Goal: Task Accomplishment & Management: Complete application form

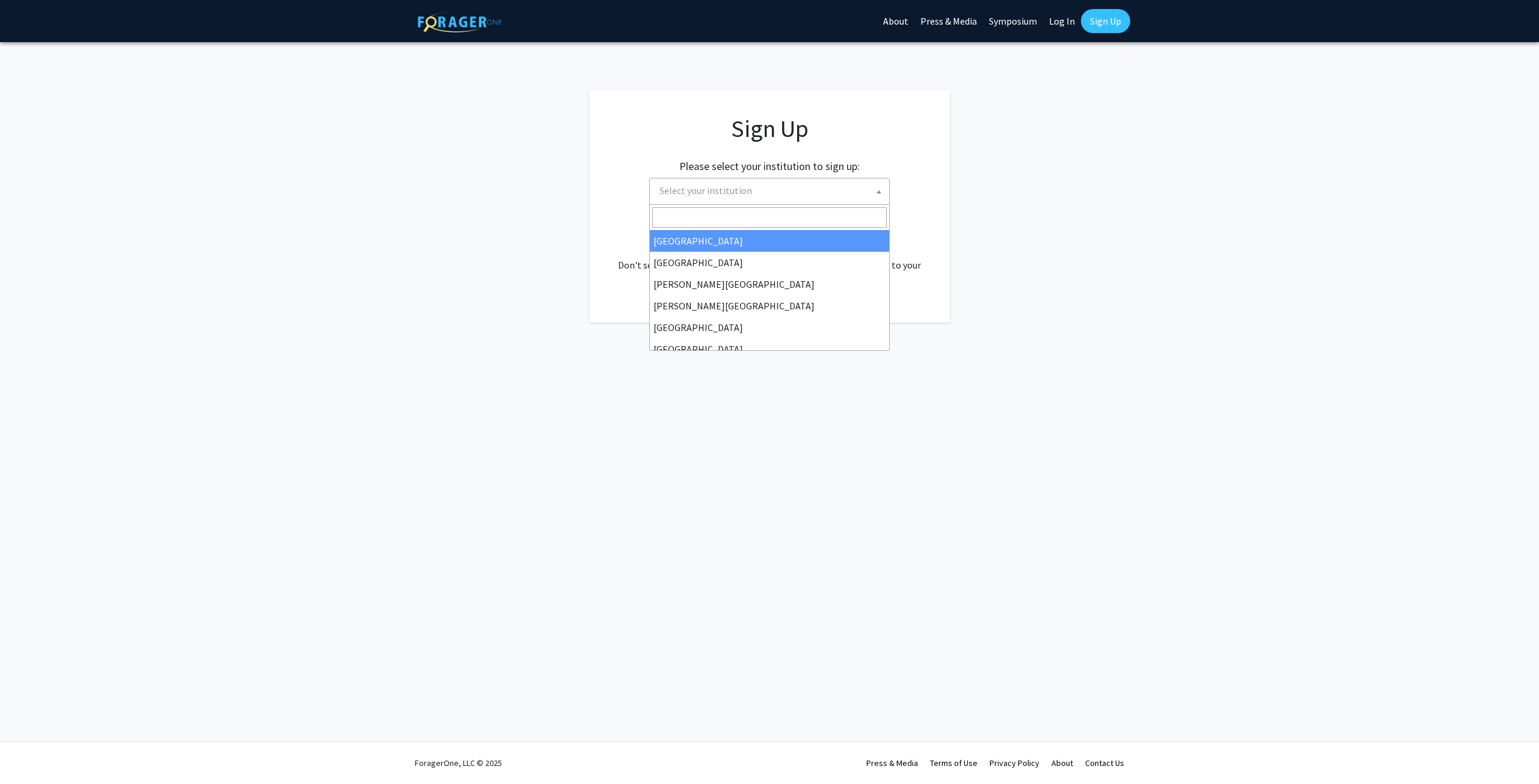
click at [806, 186] on span "Select your institution" at bounding box center [772, 190] width 235 height 25
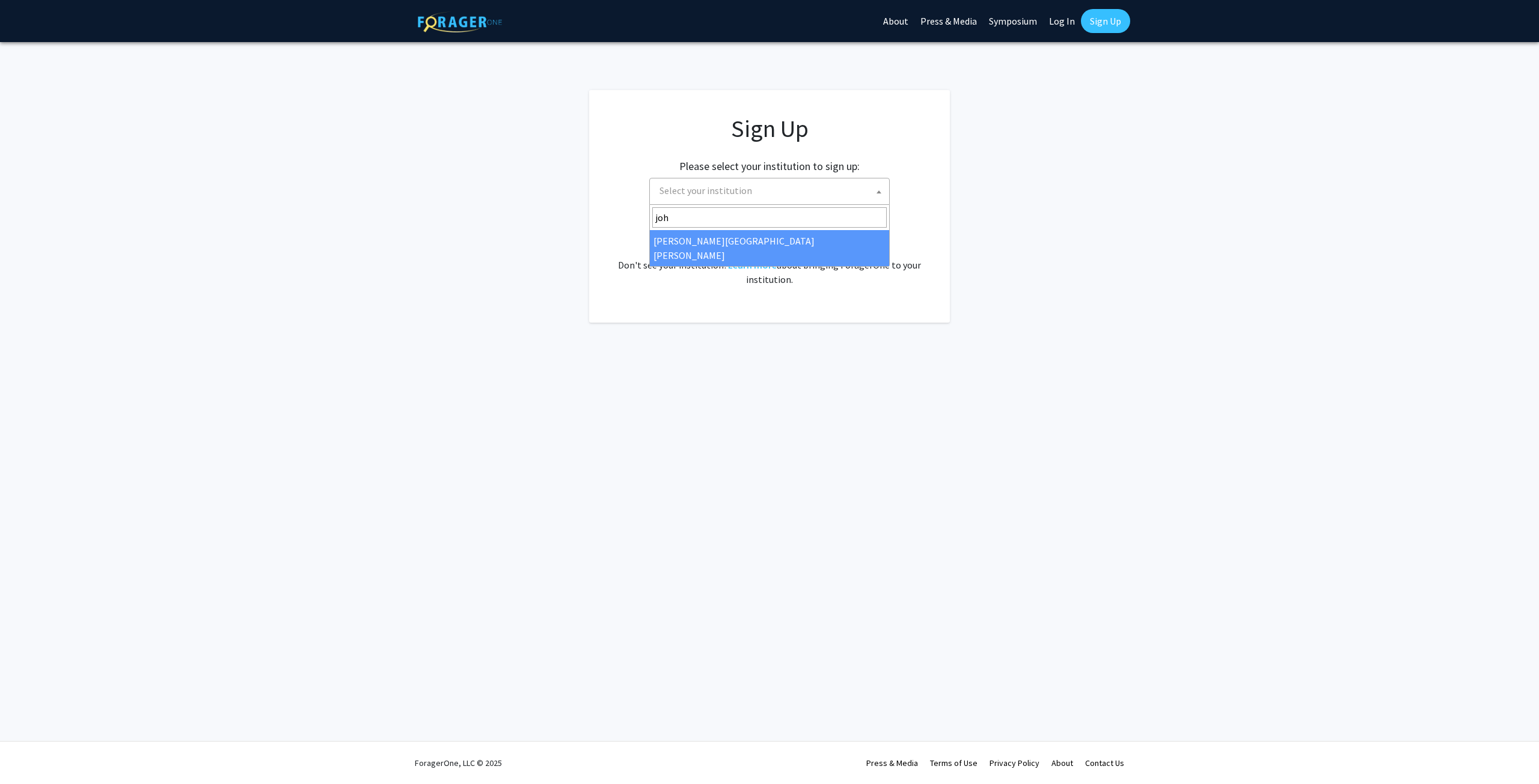
type input "joh"
select select "1"
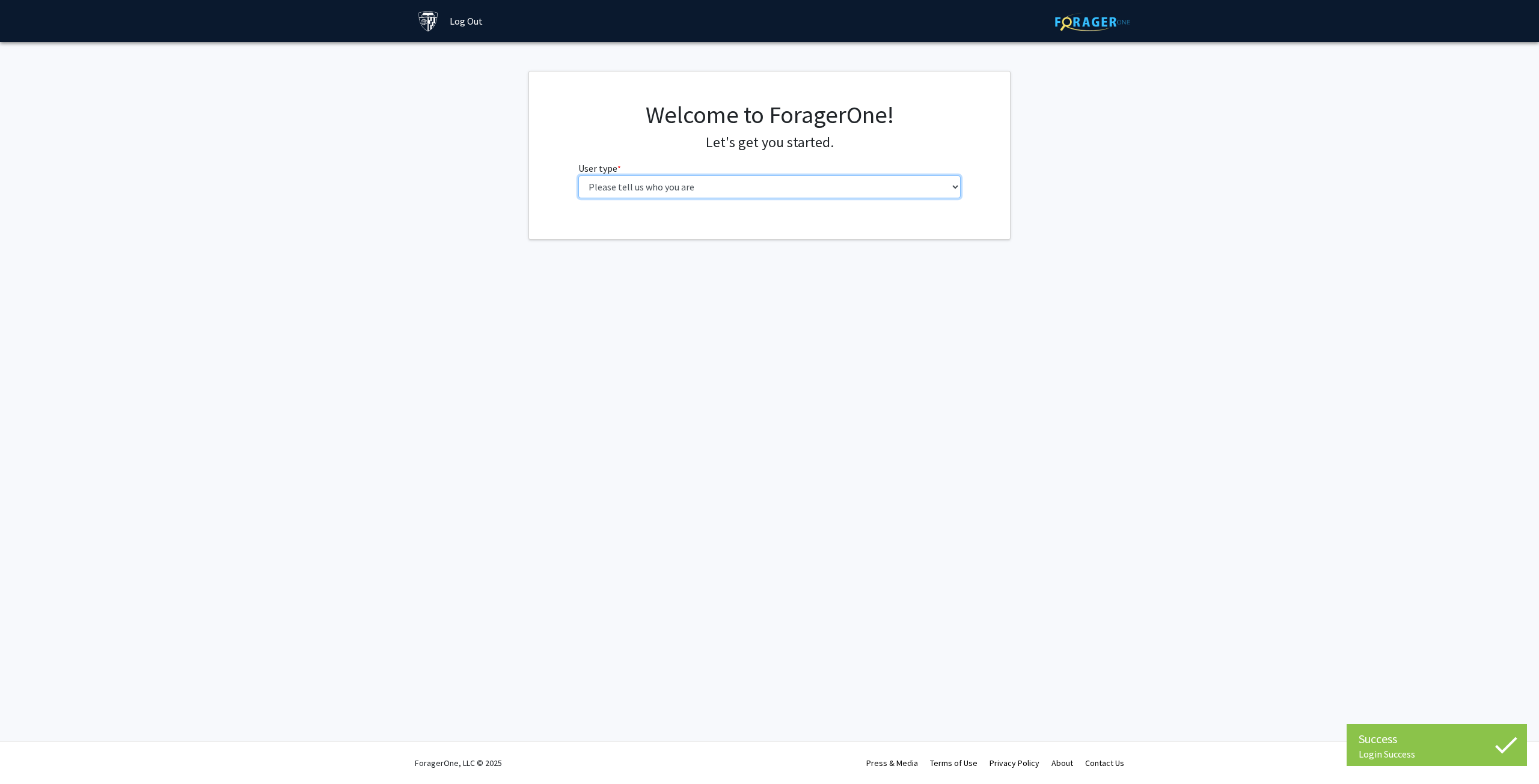
click at [726, 192] on select "Please tell us who you are Undergraduate Student Master's Student Doctoral Cand…" at bounding box center [770, 186] width 383 height 22
select select "2: masters"
click at [579, 175] on select "Please tell us who you are Undergraduate Student Master's Student Doctoral Cand…" at bounding box center [770, 186] width 383 height 22
drag, startPoint x: 722, startPoint y: 198, endPoint x: 712, endPoint y: 226, distance: 29.7
click at [712, 226] on input "First Name * required" at bounding box center [770, 234] width 383 height 22
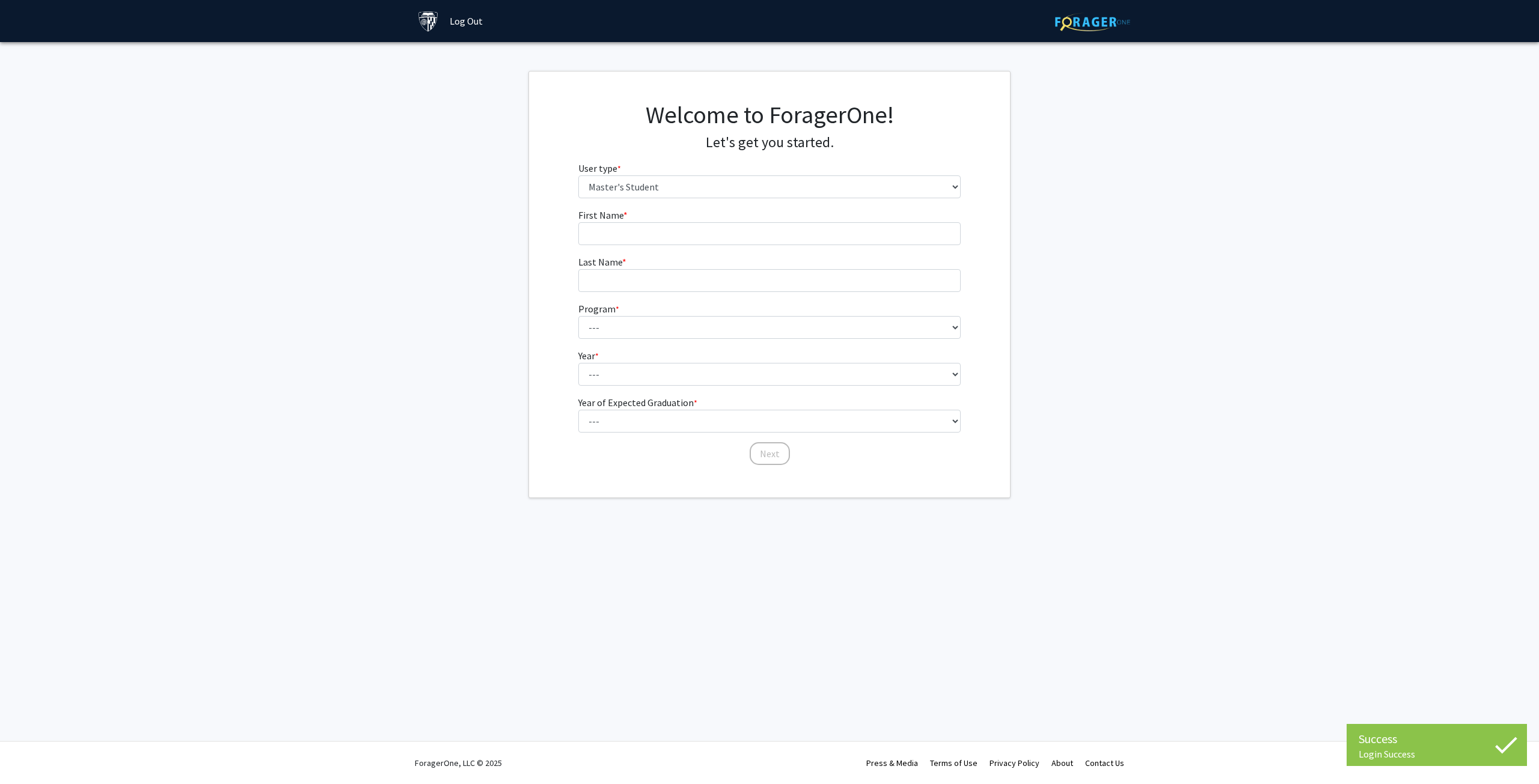
click at [574, 514] on div "Success Login Success Login Success Skip navigation Log Out Complete your profi…" at bounding box center [769, 392] width 1539 height 784
